Goal: Navigation & Orientation: Find specific page/section

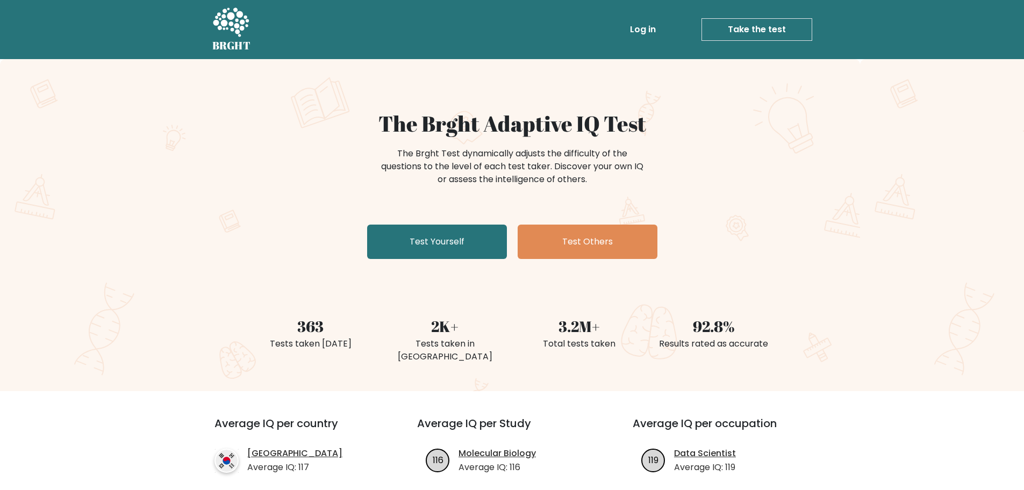
click at [652, 34] on link "Log in" at bounding box center [643, 30] width 34 height 22
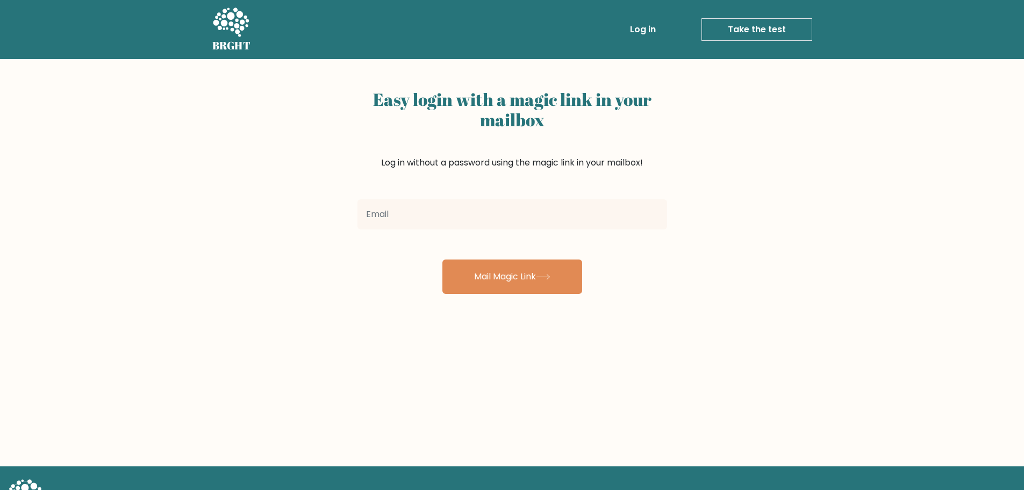
click at [518, 217] on input "email" at bounding box center [513, 214] width 310 height 30
type input "camilopazandroid@gmail.com"
click at [442, 260] on button "Mail Magic Link" at bounding box center [512, 277] width 140 height 34
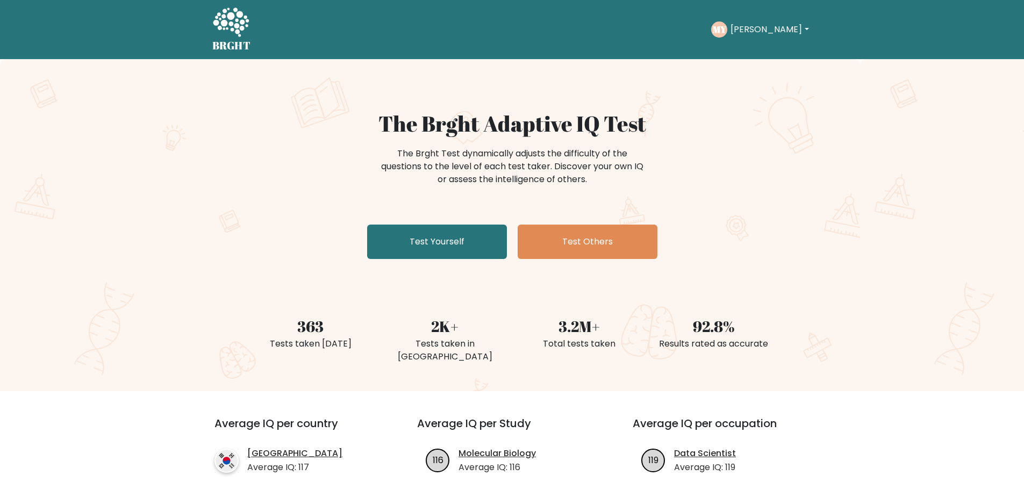
click at [740, 25] on button "Miguel" at bounding box center [769, 30] width 84 height 14
click at [746, 52] on link "Dashboard" at bounding box center [754, 52] width 85 height 17
click at [727, 31] on text "MY" at bounding box center [720, 29] width 14 height 12
click at [752, 28] on button "[PERSON_NAME]" at bounding box center [769, 30] width 84 height 14
click at [748, 68] on link "Profile" at bounding box center [754, 69] width 85 height 17
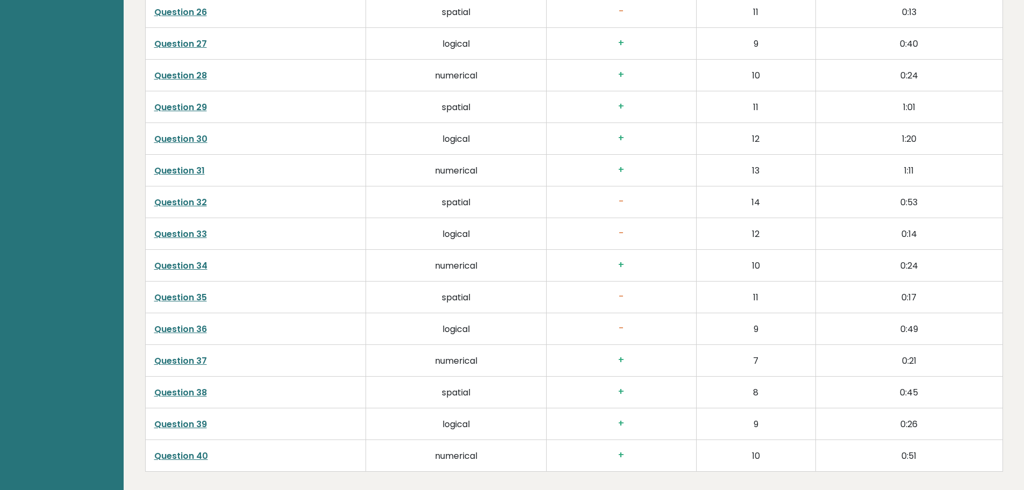
scroll to position [2767, 0]
